Goal: Task Accomplishment & Management: Complete application form

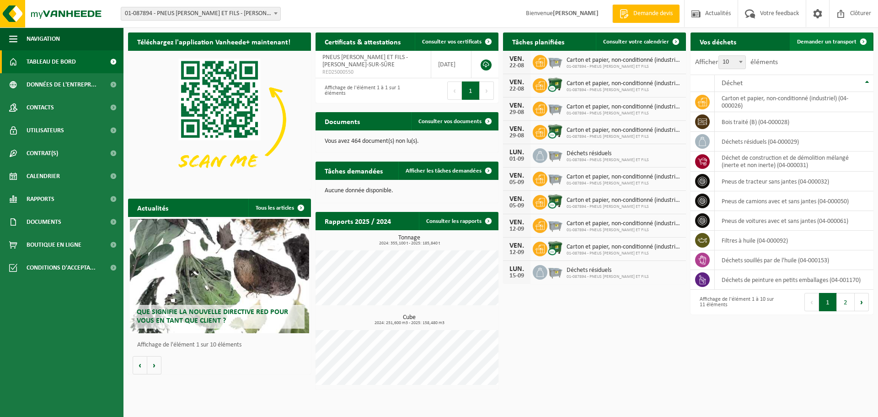
click at [825, 41] on span "Demander un transport" at bounding box center [826, 42] width 59 height 6
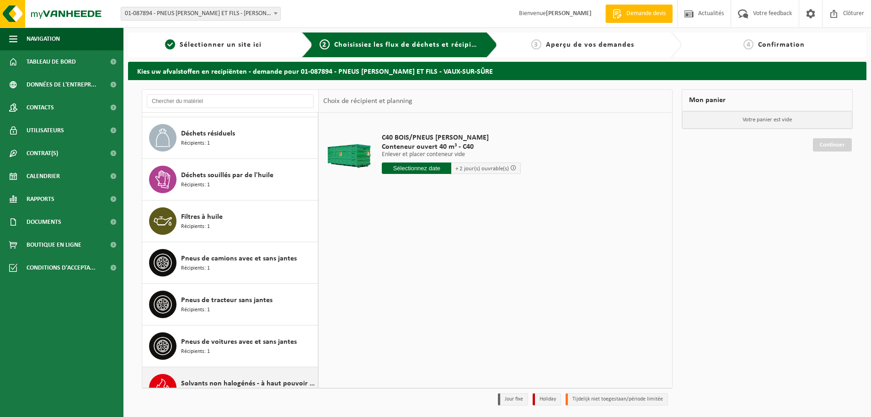
scroll to position [182, 0]
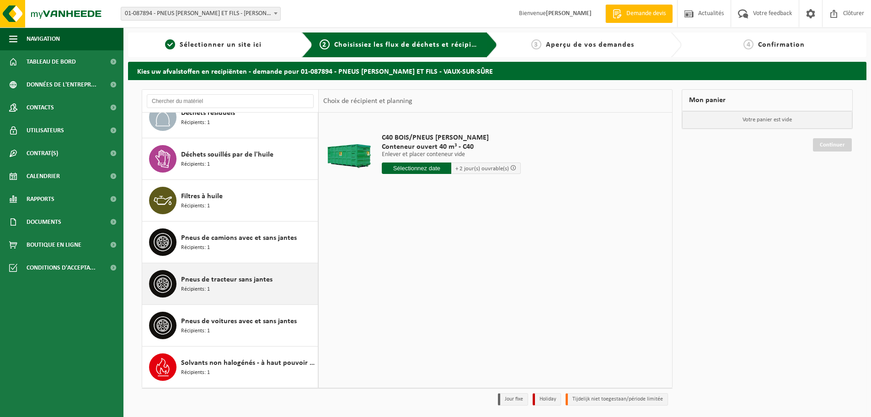
click at [205, 284] on span "Pneus de tracteur sans jantes" at bounding box center [226, 279] width 91 height 11
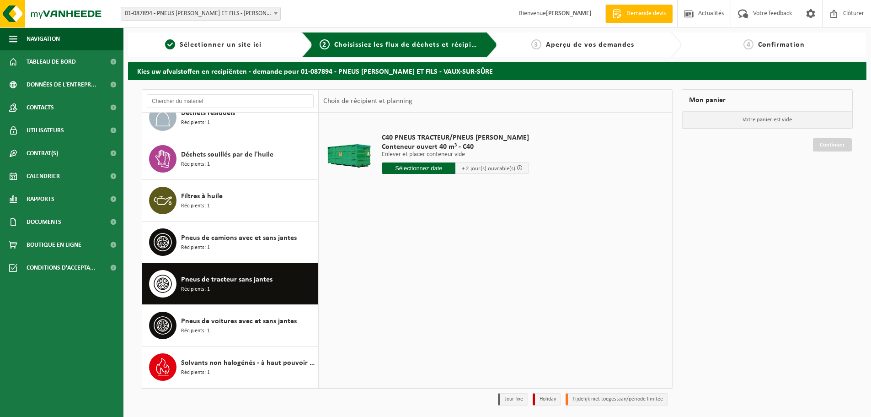
click at [408, 166] on input "text" at bounding box center [419, 167] width 74 height 11
click at [437, 265] on div "21" at bounding box center [439, 264] width 16 height 15
type input "à partir de 2025-08-21"
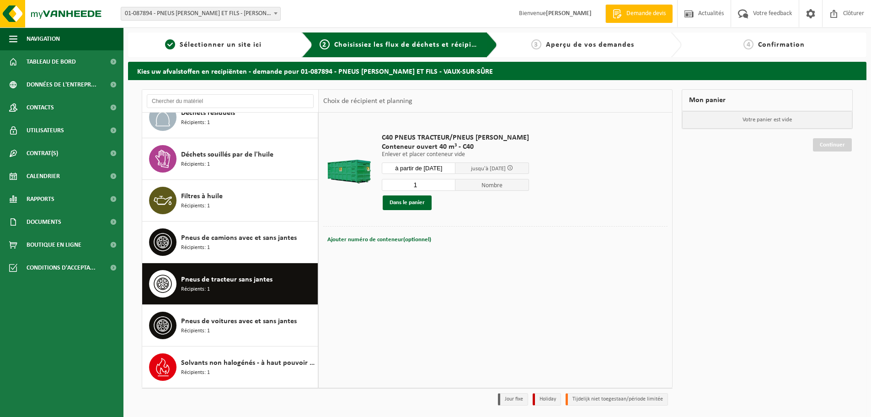
drag, startPoint x: 782, startPoint y: 331, endPoint x: 775, endPoint y: 322, distance: 11.0
click at [782, 330] on div "Mon panier Votre panier est vide Continuer" at bounding box center [767, 249] width 180 height 321
click at [413, 204] on button "Dans le panier" at bounding box center [407, 202] width 49 height 15
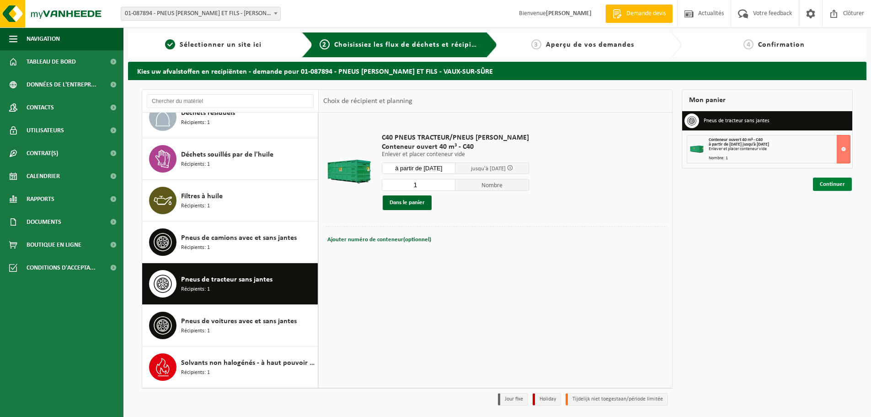
click at [836, 184] on link "Continuer" at bounding box center [832, 183] width 39 height 13
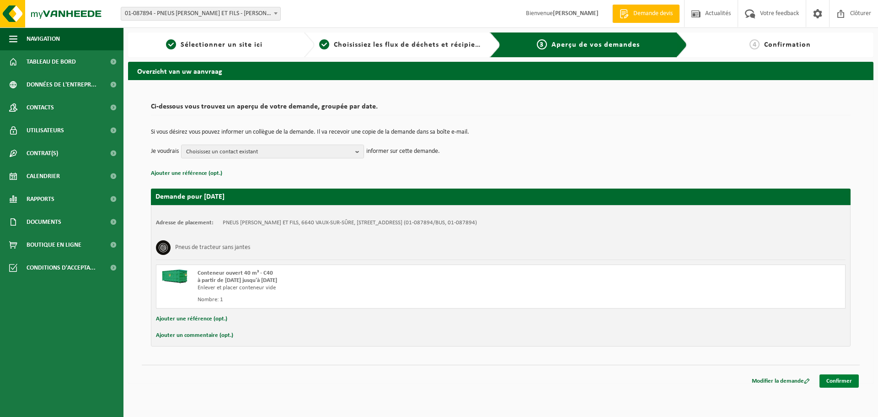
click at [842, 385] on link "Confirmer" at bounding box center [839, 380] width 39 height 13
